Goal: Transaction & Acquisition: Purchase product/service

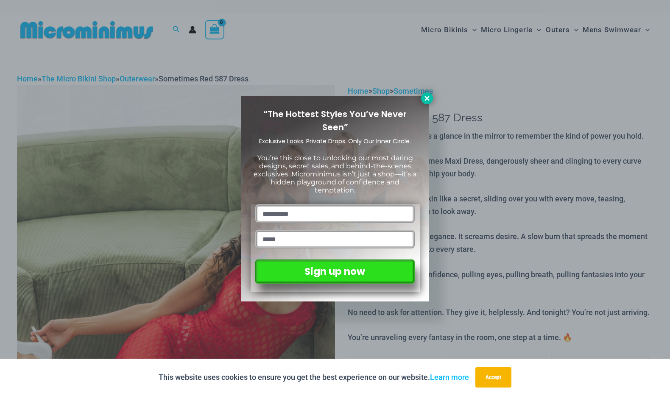
click at [425, 97] on icon at bounding box center [426, 98] width 5 height 5
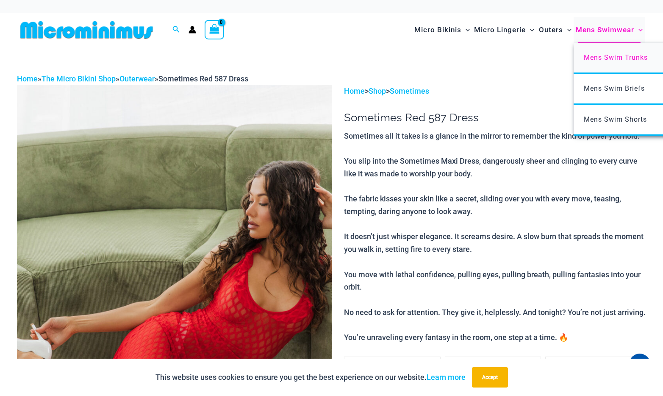
click at [610, 56] on span "Mens Swim Trunks" at bounding box center [616, 57] width 64 height 8
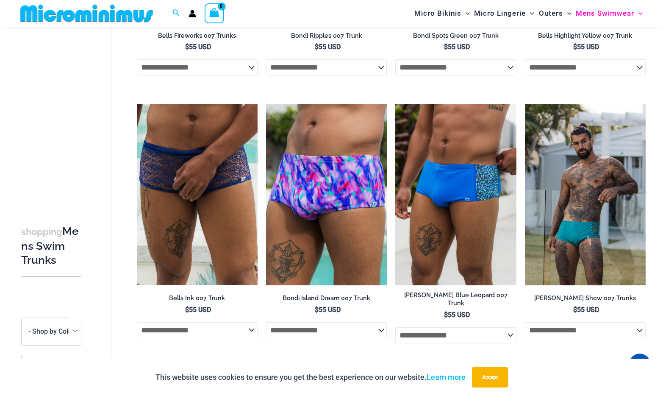
scroll to position [501, 0]
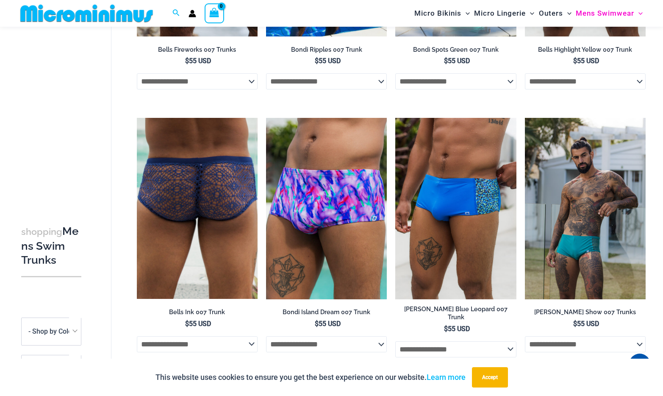
click at [235, 346] on select "**********" at bounding box center [197, 344] width 121 height 16
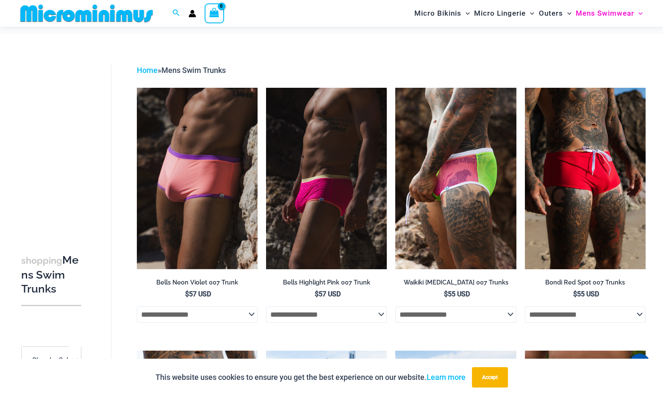
scroll to position [0, 0]
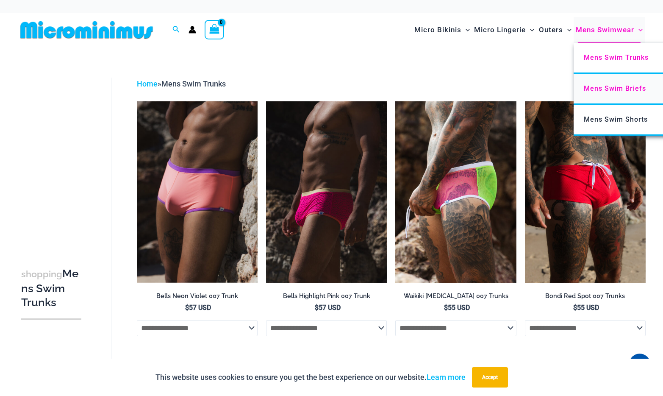
click at [623, 86] on span "Mens Swim Briefs" at bounding box center [615, 88] width 62 height 8
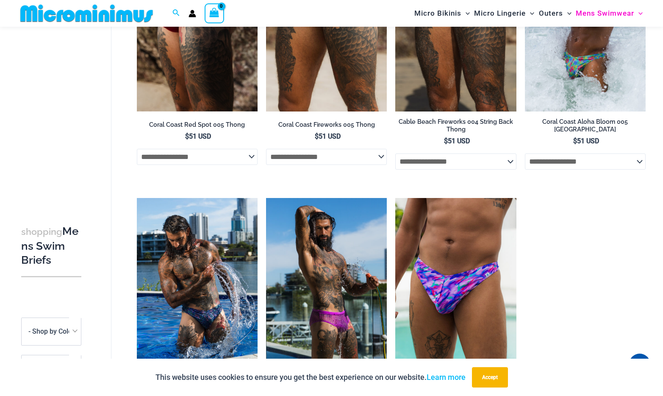
scroll to position [163, 0]
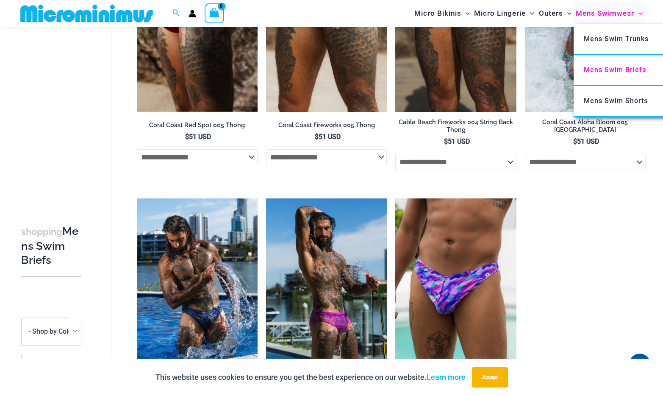
click at [632, 17] on span "Mens Swimwear" at bounding box center [605, 14] width 58 height 22
